Goal: Task Accomplishment & Management: Manage account settings

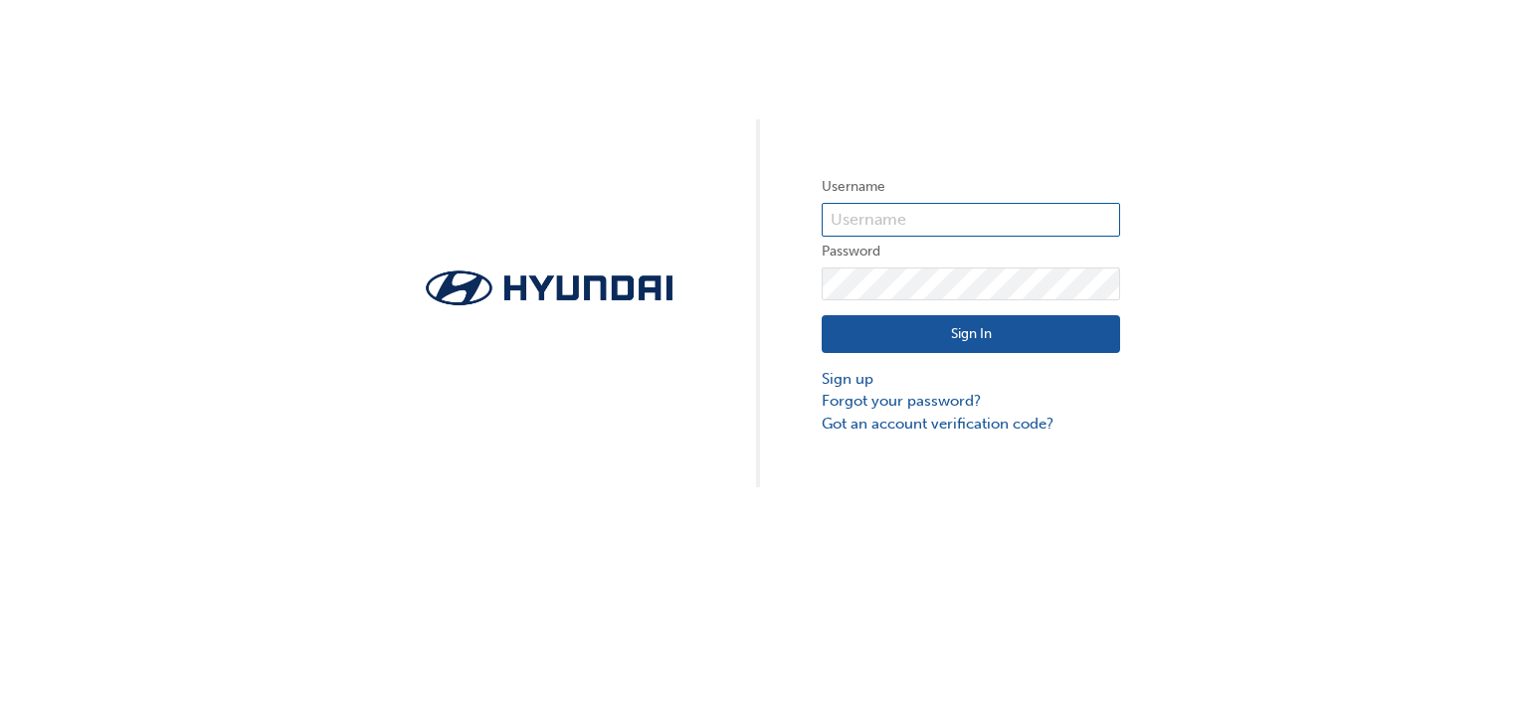
click at [964, 228] on input "text" at bounding box center [971, 220] width 298 height 34
click at [1221, 227] on div "Username Password Sign In Sign up Forgot your password? Got an account verifica…" at bounding box center [760, 243] width 1520 height 487
click at [904, 224] on input "text" at bounding box center [971, 220] width 298 height 34
type input "[EMAIL_ADDRESS][PERSON_NAME][DOMAIN_NAME]"
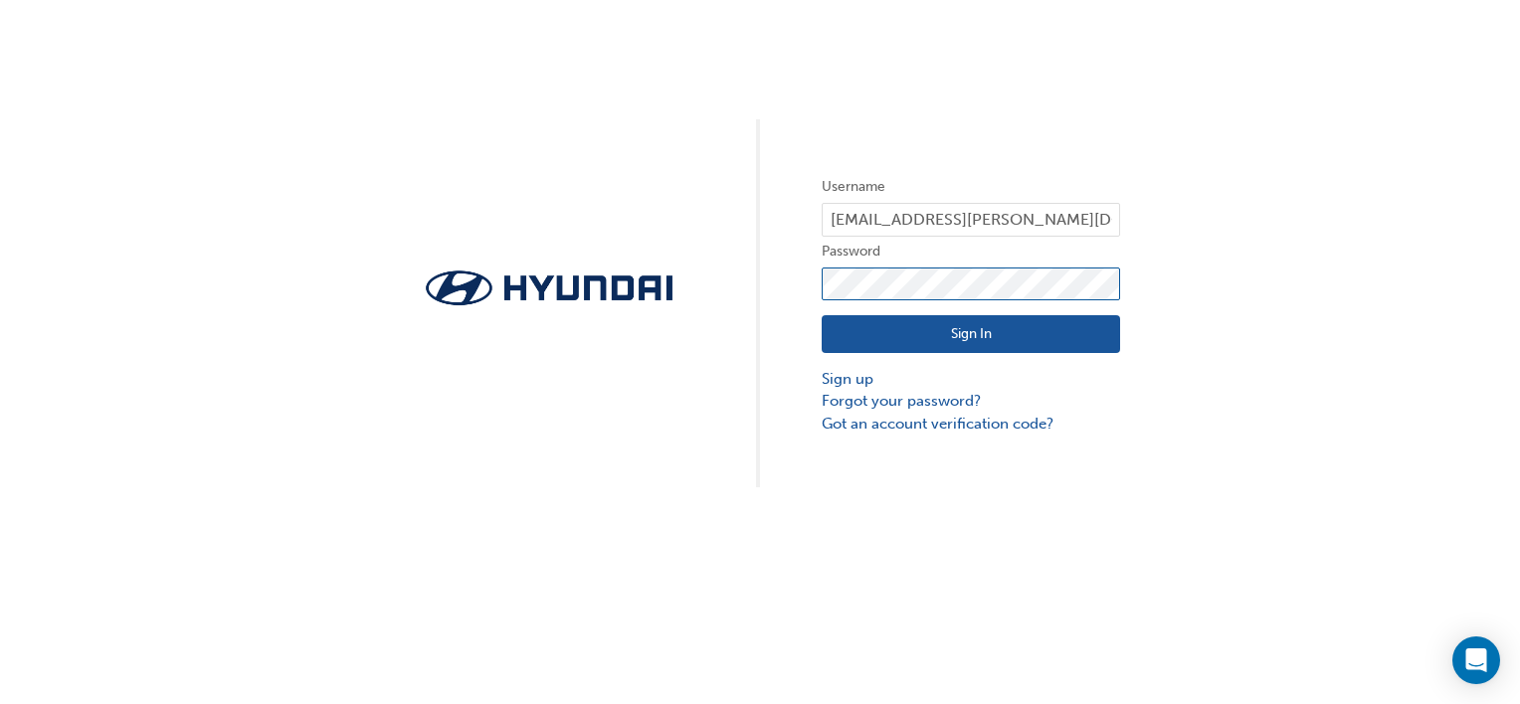
click button "Sign In" at bounding box center [971, 334] width 298 height 38
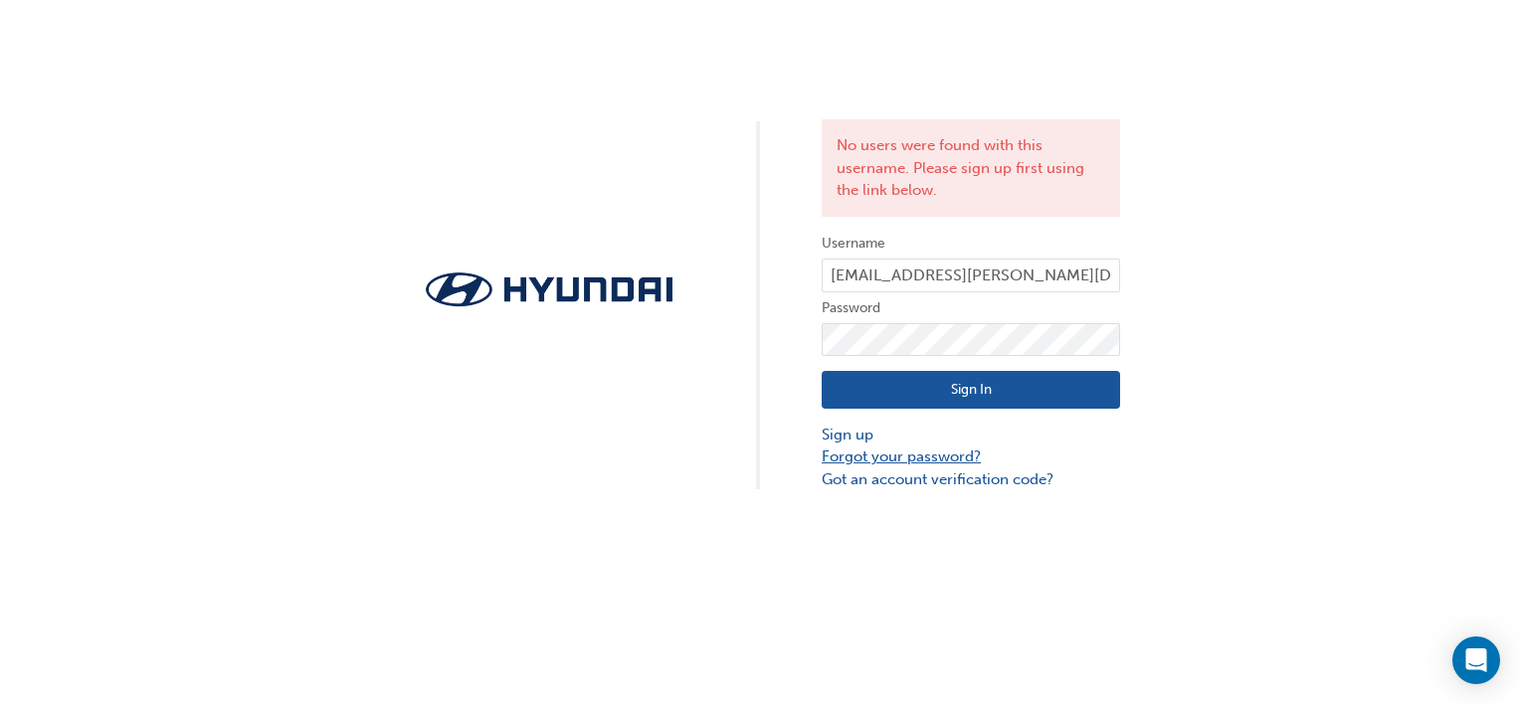
click at [915, 458] on link "Forgot your password?" at bounding box center [971, 457] width 298 height 23
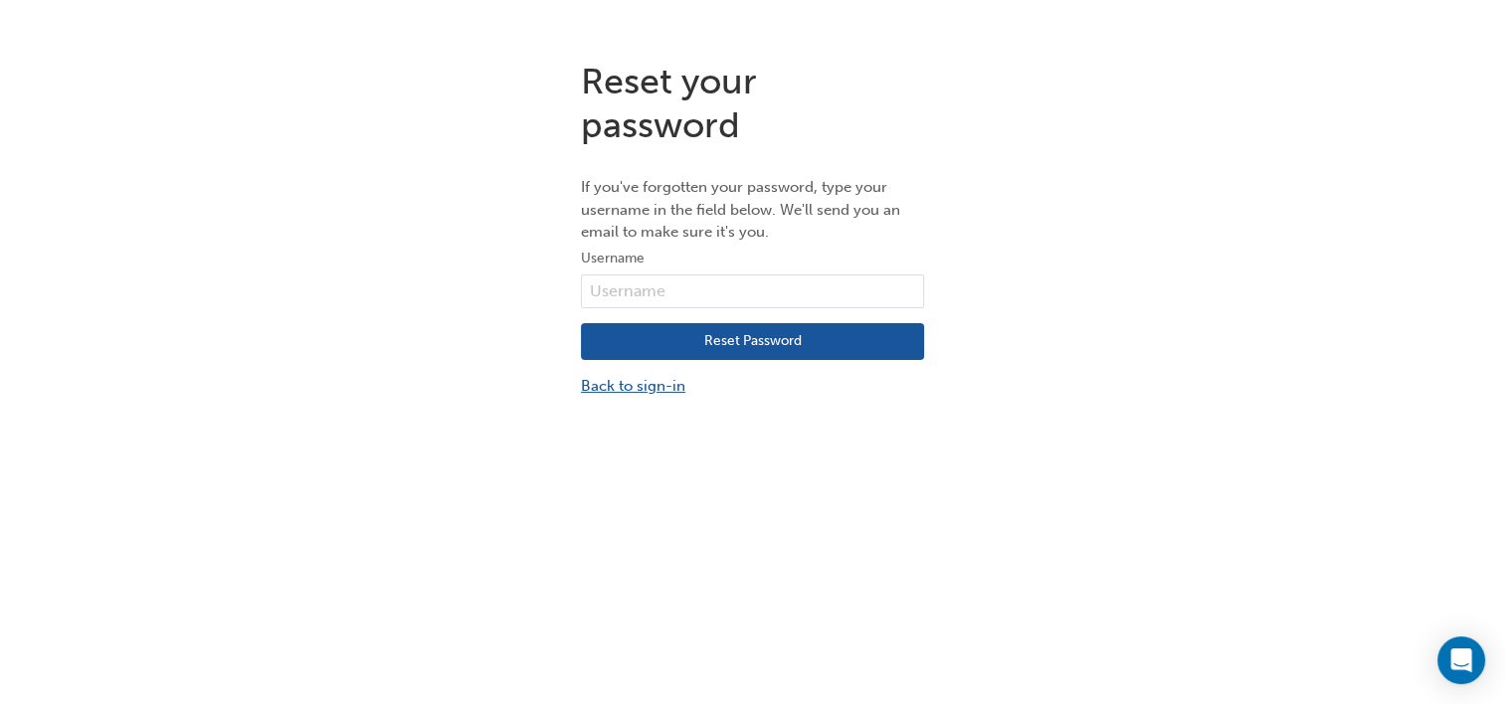
click at [625, 391] on link "Back to sign-in" at bounding box center [752, 386] width 343 height 23
